Goal: Transaction & Acquisition: Purchase product/service

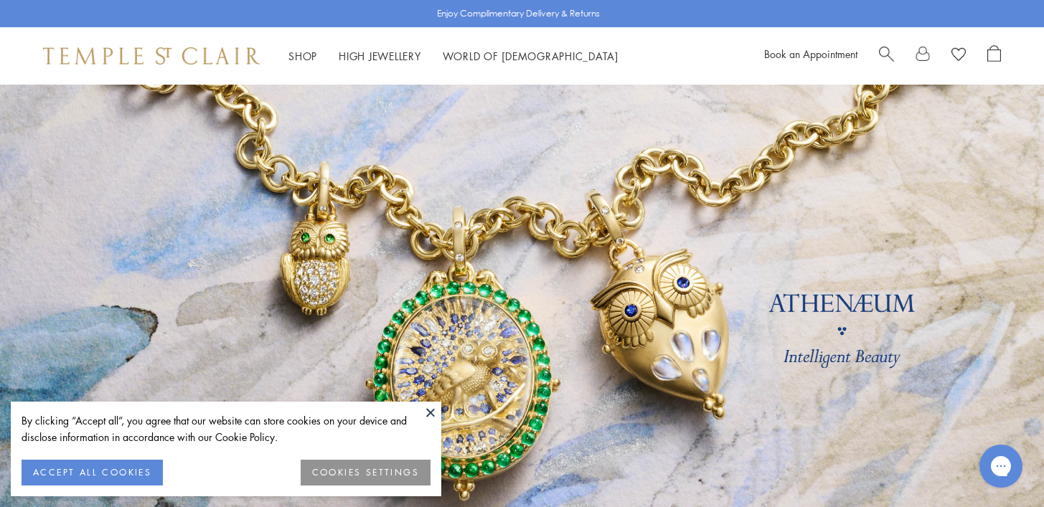
click at [91, 478] on button "ACCEPT ALL COOKIES" at bounding box center [92, 473] width 141 height 26
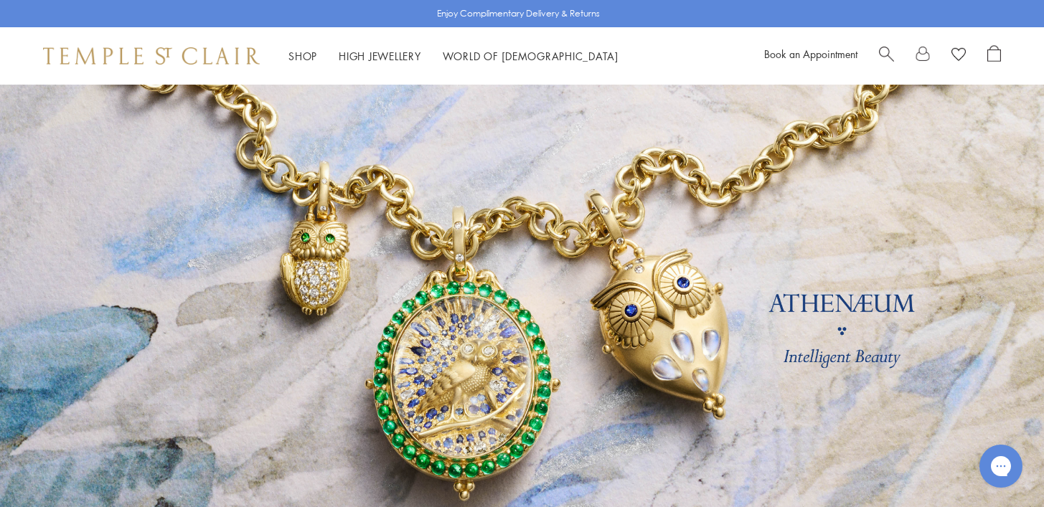
click at [882, 49] on span "Search" at bounding box center [886, 52] width 15 height 15
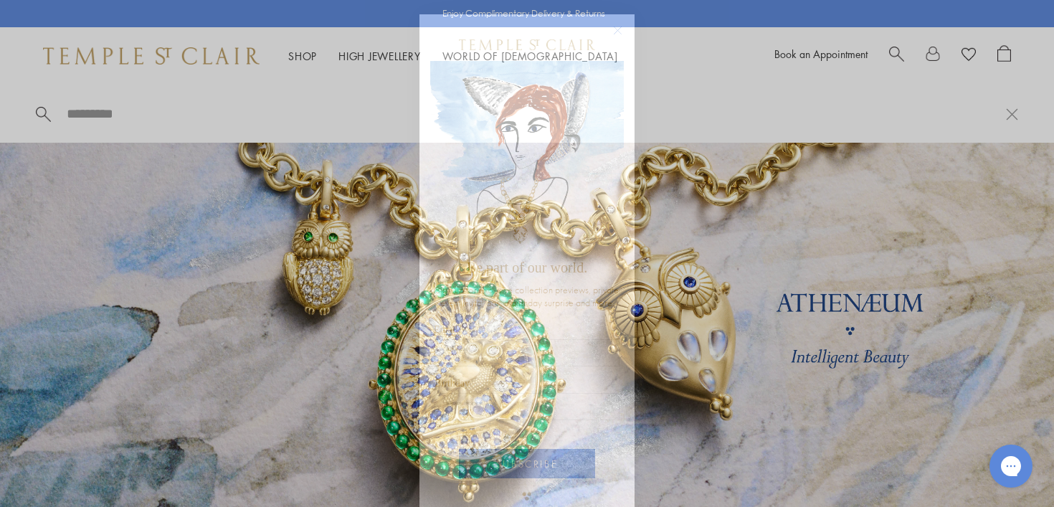
click at [614, 29] on circle "Close dialog" at bounding box center [618, 30] width 17 height 17
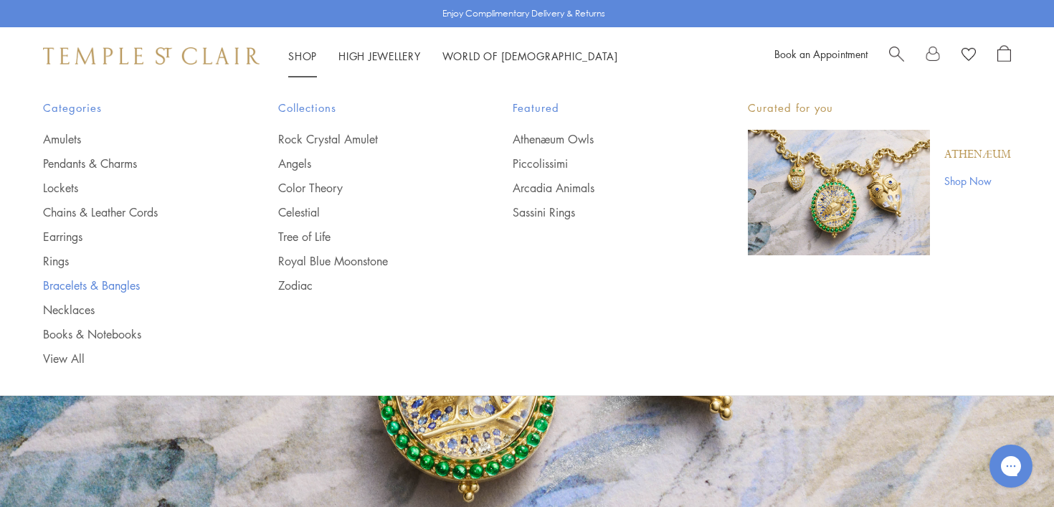
click at [85, 283] on link "Bracelets & Bangles" at bounding box center [132, 286] width 178 height 16
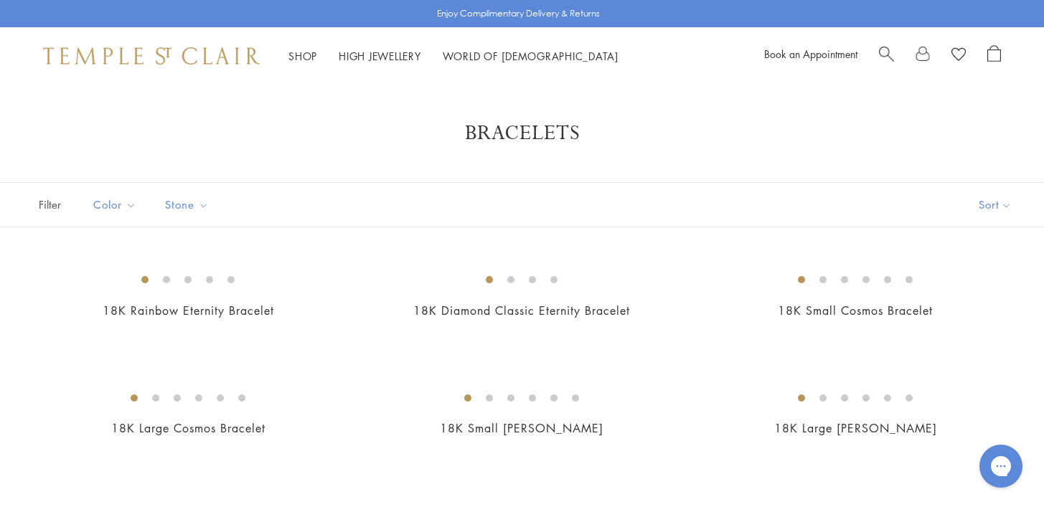
click at [886, 51] on span "Search" at bounding box center [886, 52] width 15 height 15
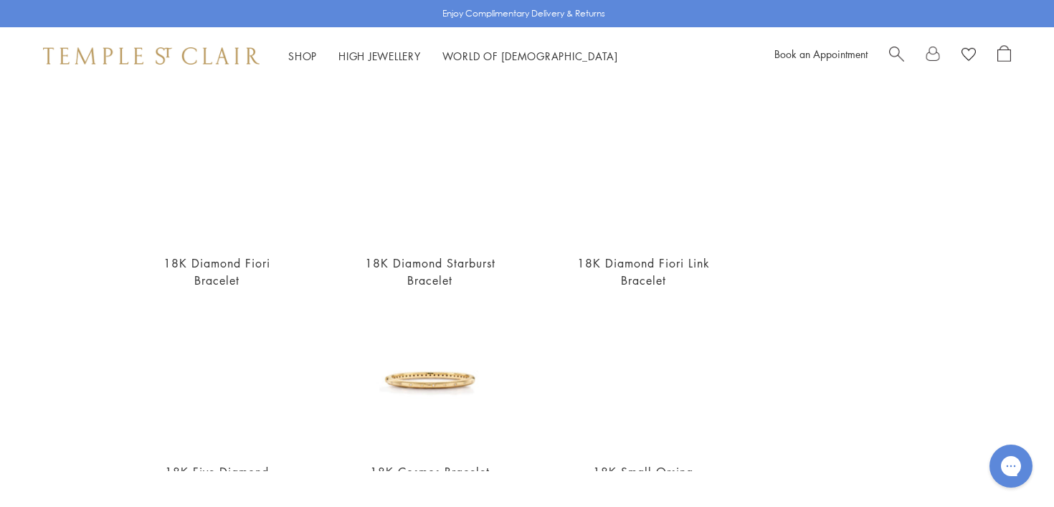
scroll to position [369, 0]
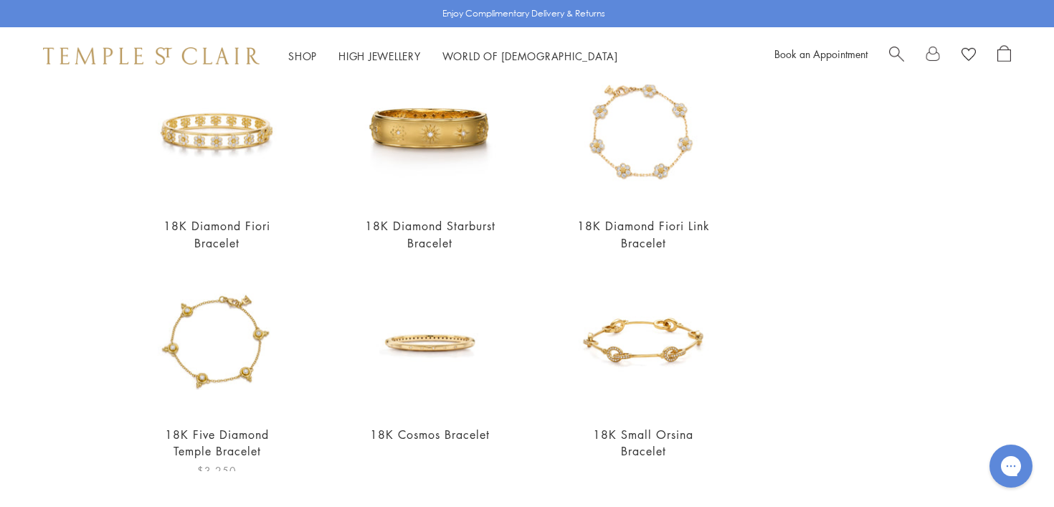
type input "**********"
click at [238, 351] on img at bounding box center [216, 341] width 141 height 141
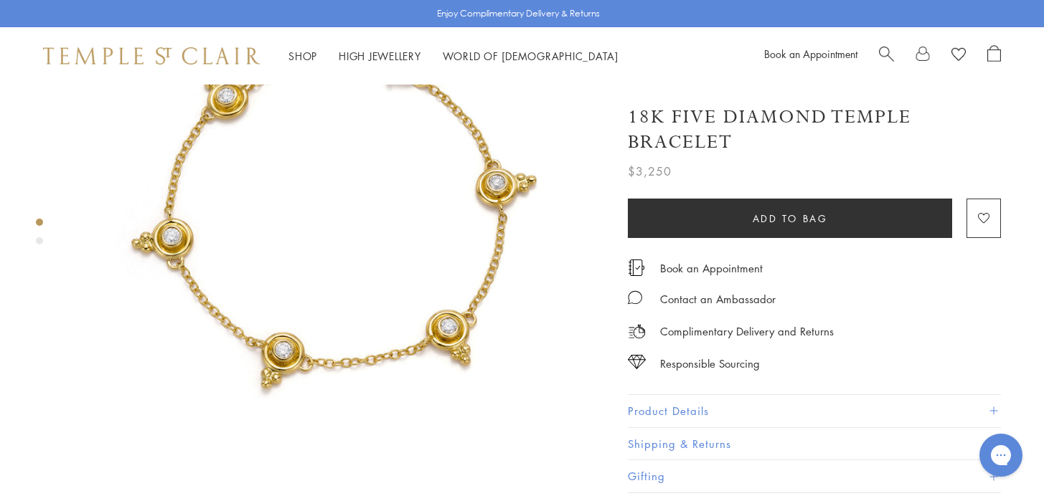
scroll to position [22, 0]
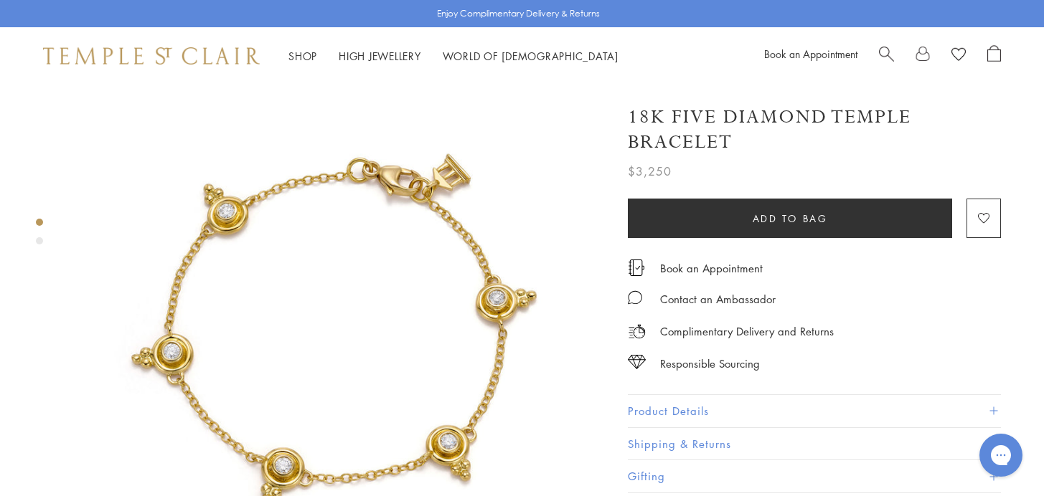
click at [995, 407] on span at bounding box center [993, 411] width 8 height 8
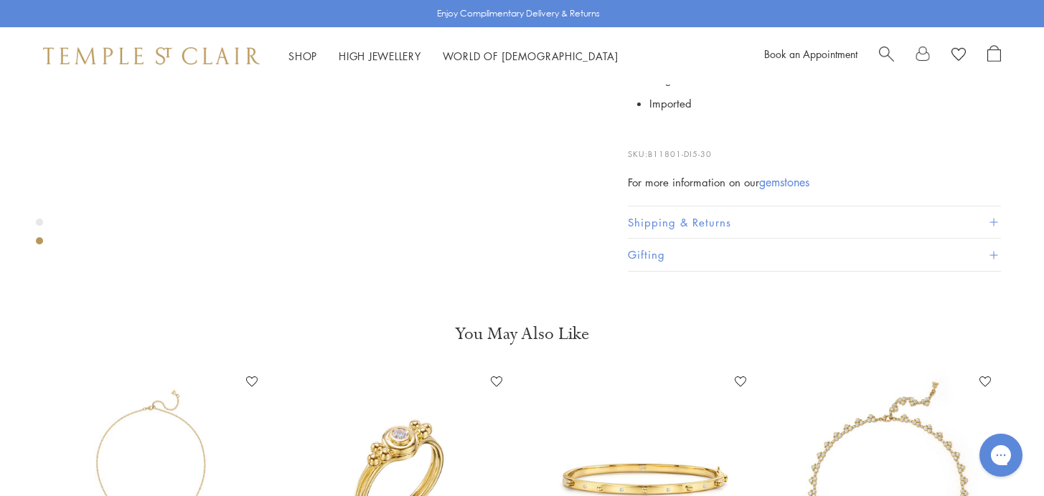
scroll to position [640, 0]
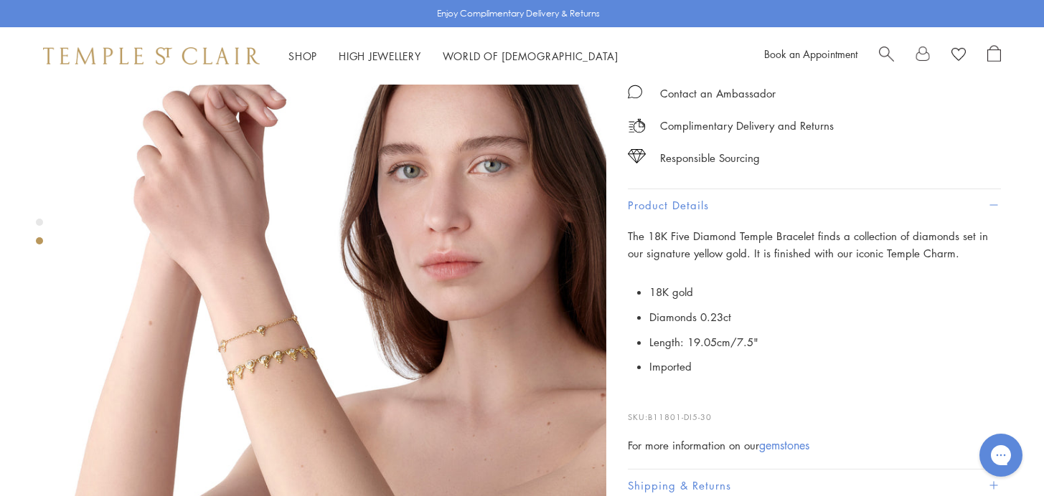
click at [270, 323] on img at bounding box center [339, 268] width 534 height 534
